Goal: Ask a question

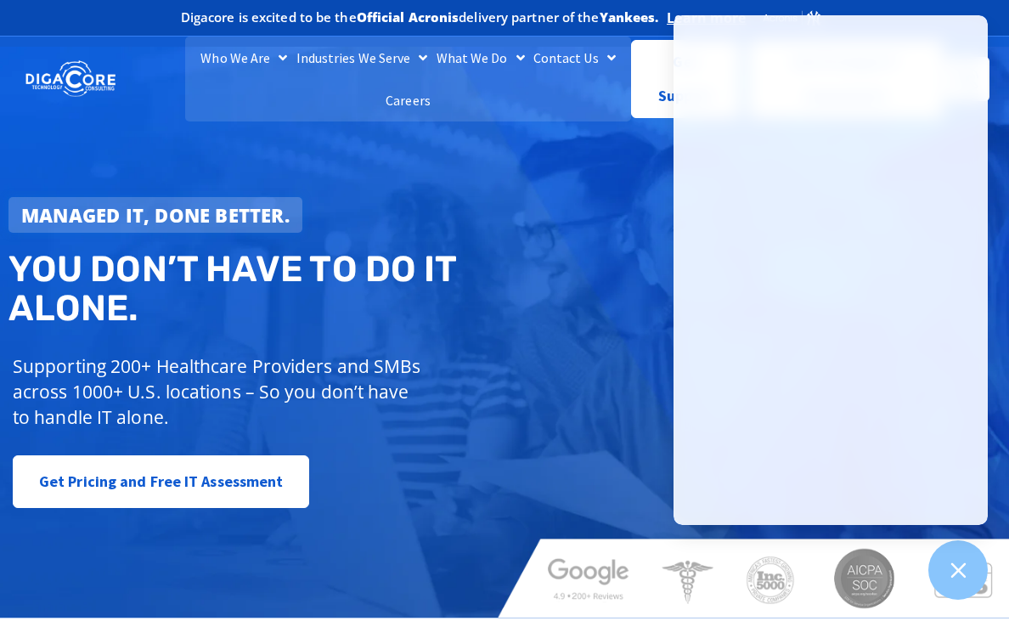
click at [549, 180] on div "Managed IT, done better. You don’t have to do IT alone. Supporting 200+ Healthc…" at bounding box center [504, 332] width 1009 height 571
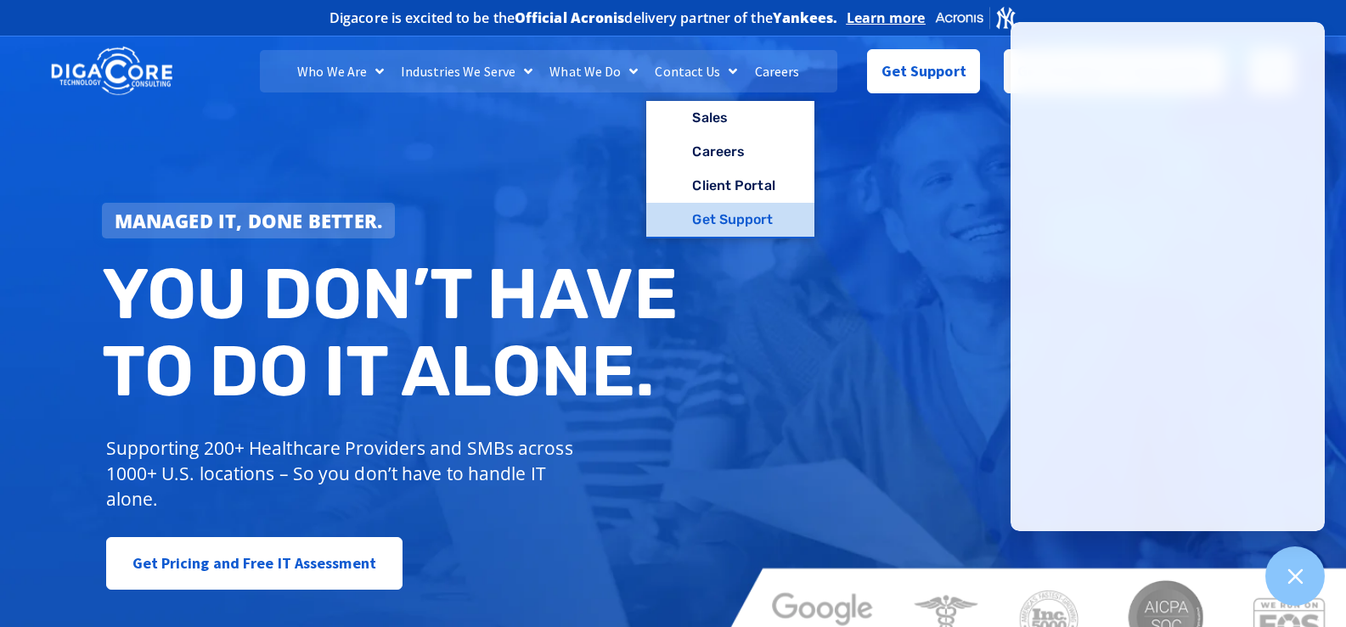
click at [727, 226] on link "Get Support" at bounding box center [729, 220] width 167 height 34
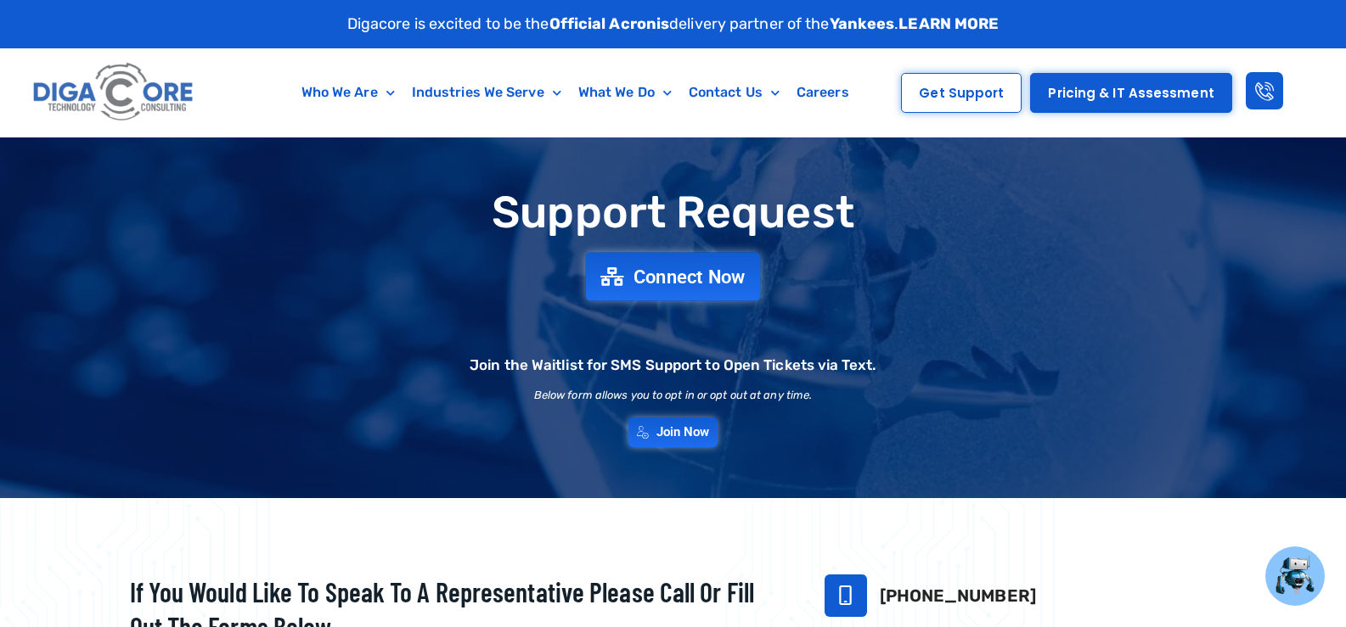
click at [705, 289] on link "Connect Now" at bounding box center [673, 276] width 175 height 48
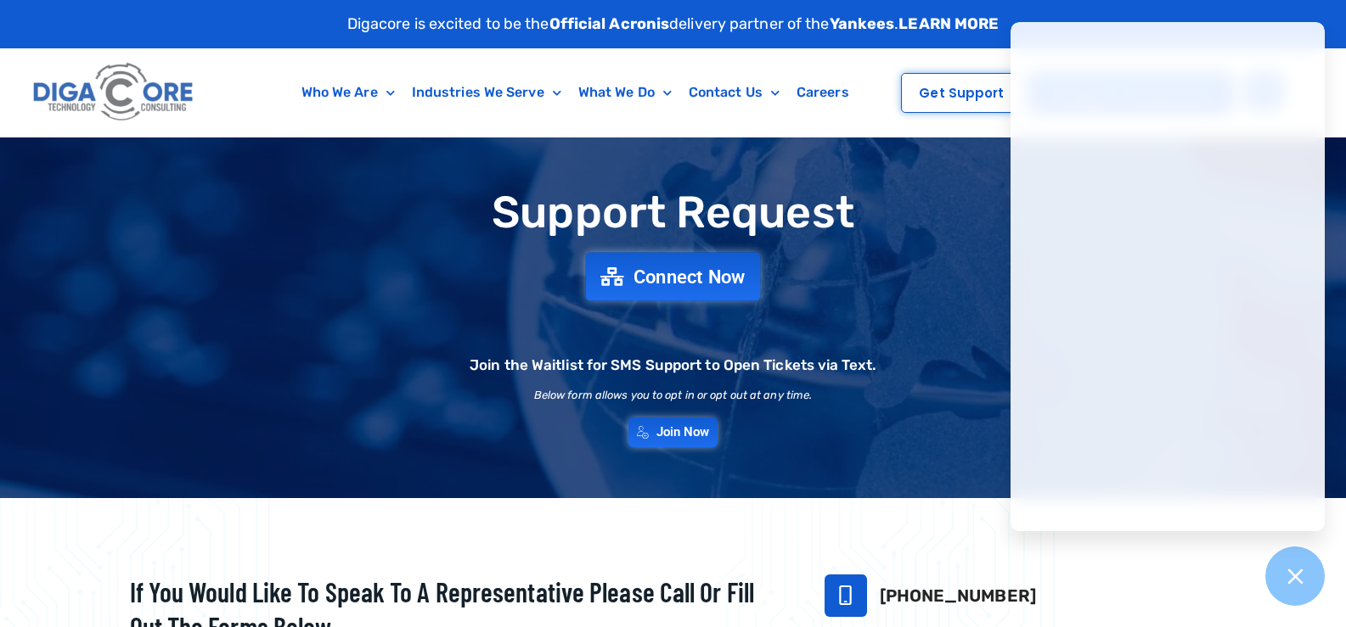
click at [676, 273] on span "Connect Now" at bounding box center [689, 276] width 112 height 19
